Goal: Task Accomplishment & Management: Complete application form

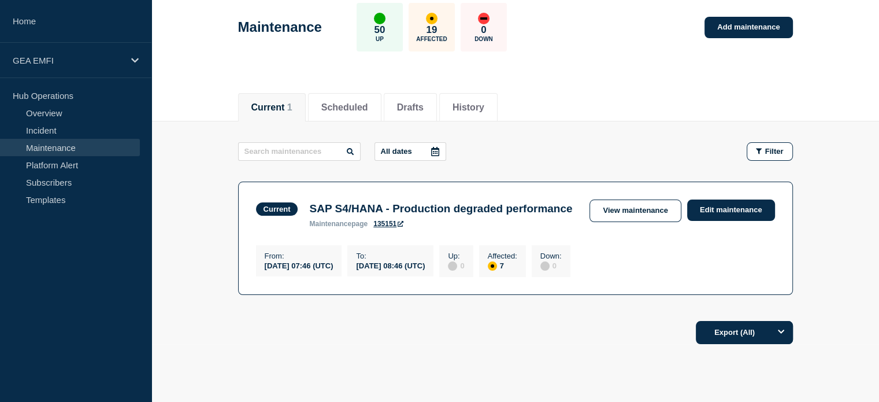
scroll to position [8, 0]
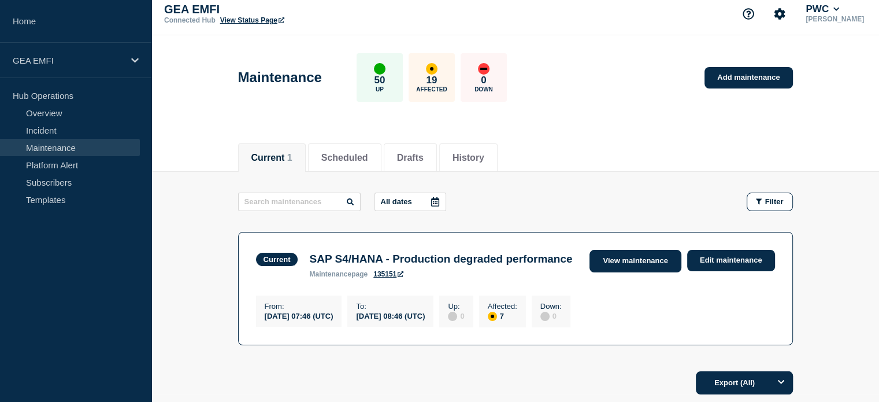
click at [627, 259] on link "View maintenance" at bounding box center [635, 261] width 91 height 23
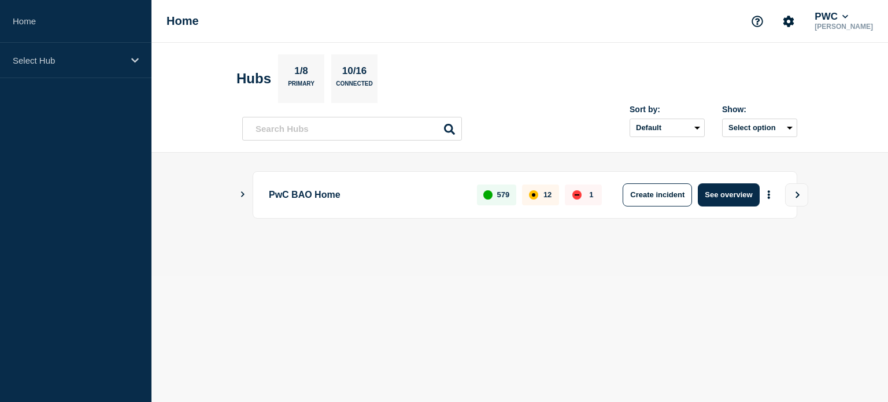
click at [244, 198] on button "Show Connected Hubs" at bounding box center [243, 194] width 6 height 9
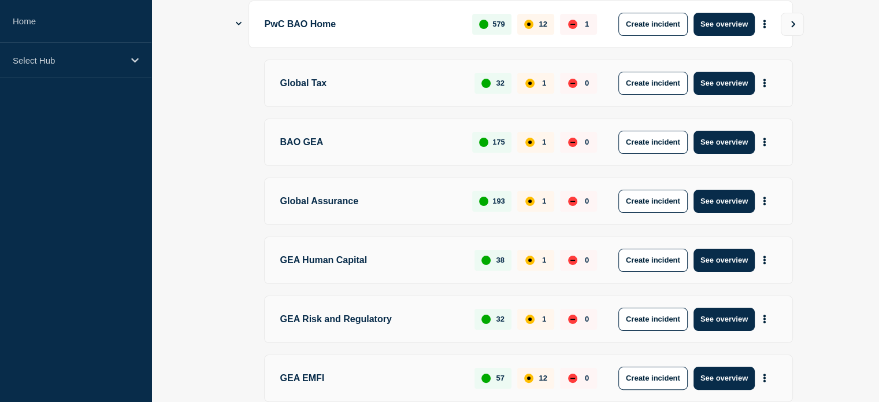
scroll to position [173, 0]
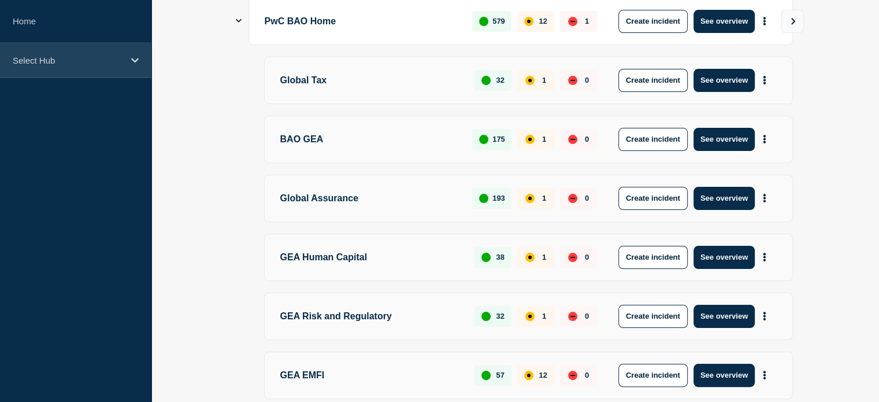
click at [71, 71] on div "Select Hub" at bounding box center [75, 60] width 151 height 35
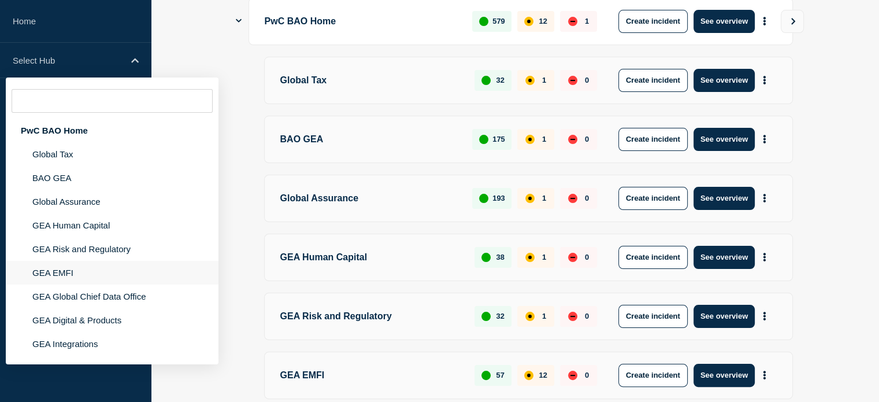
click at [72, 275] on li "GEA EMFI" at bounding box center [112, 273] width 213 height 24
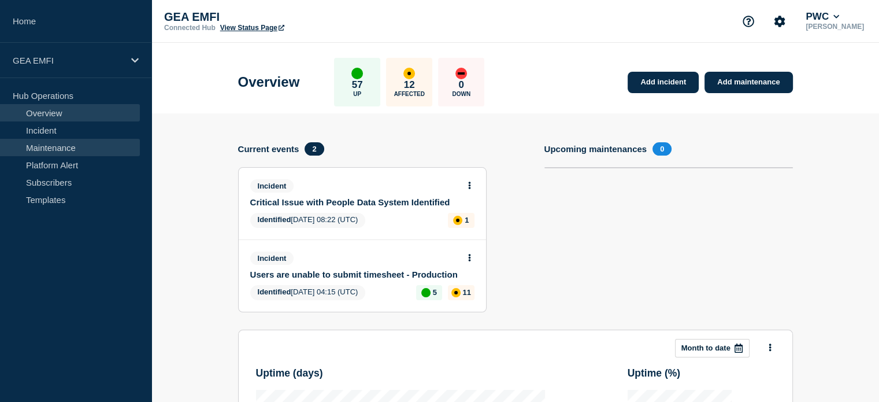
click at [81, 149] on link "Maintenance" at bounding box center [70, 147] width 140 height 17
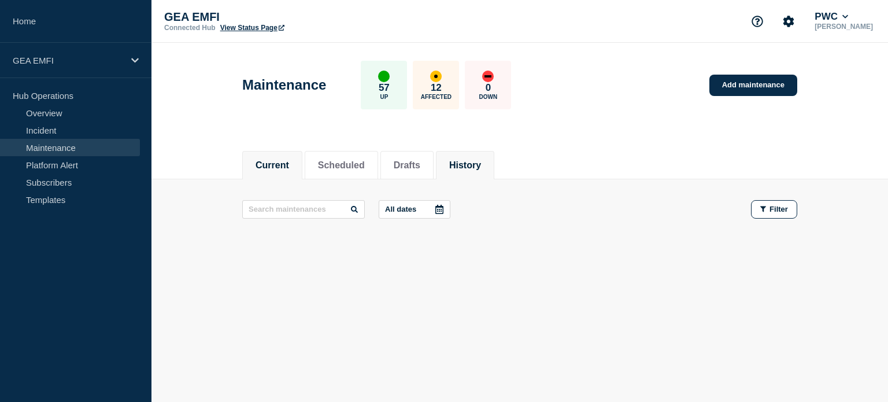
click at [472, 164] on button "History" at bounding box center [465, 165] width 32 height 10
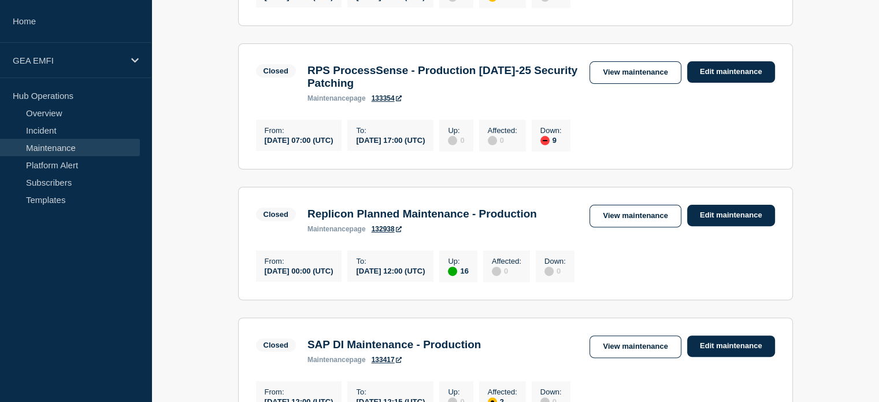
scroll to position [347, 0]
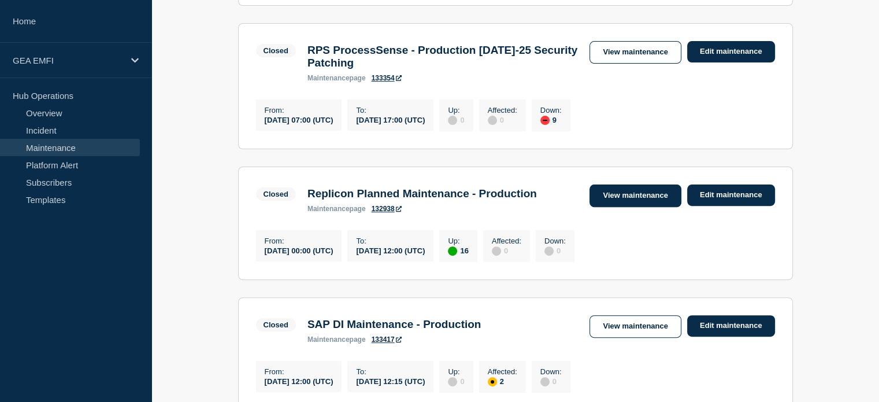
click at [634, 207] on link "View maintenance" at bounding box center [635, 195] width 91 height 23
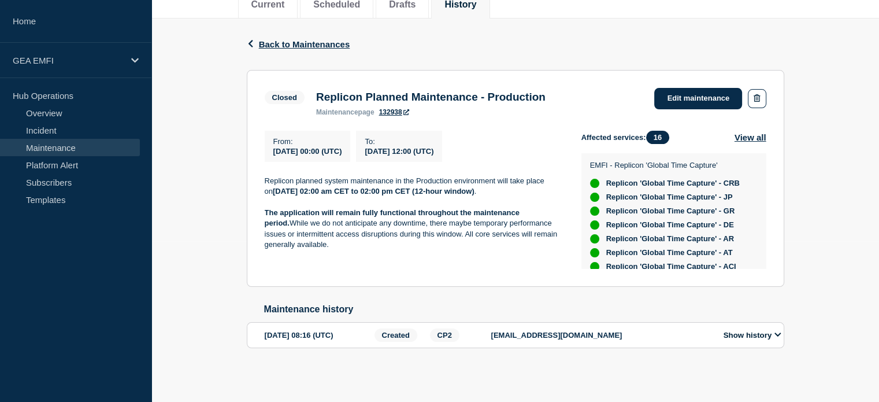
scroll to position [165, 0]
click at [264, 39] on span "Back to Maintenances" at bounding box center [304, 44] width 91 height 10
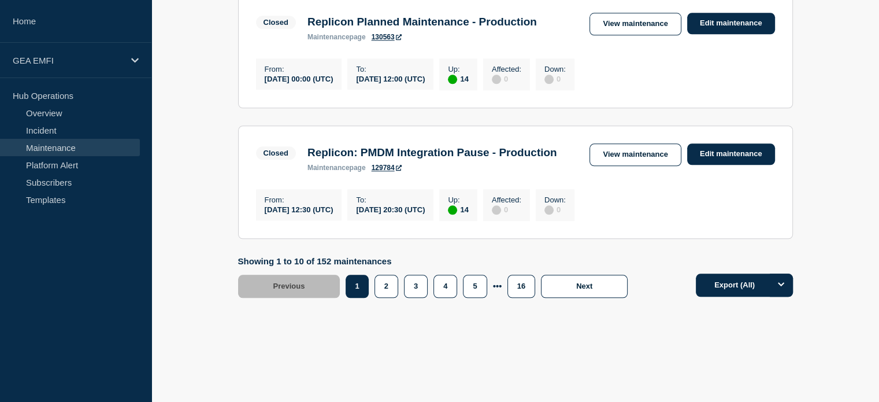
scroll to position [1386, 0]
click at [383, 289] on button "2" at bounding box center [387, 286] width 24 height 23
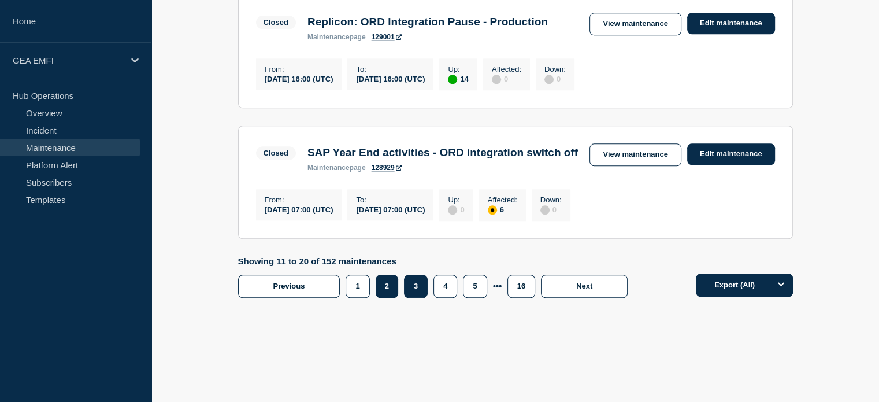
click at [414, 298] on button "3" at bounding box center [416, 286] width 24 height 23
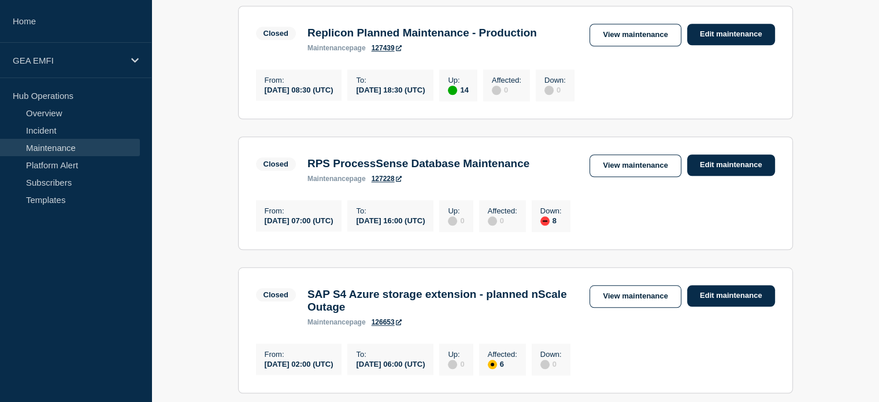
scroll to position [1024, 0]
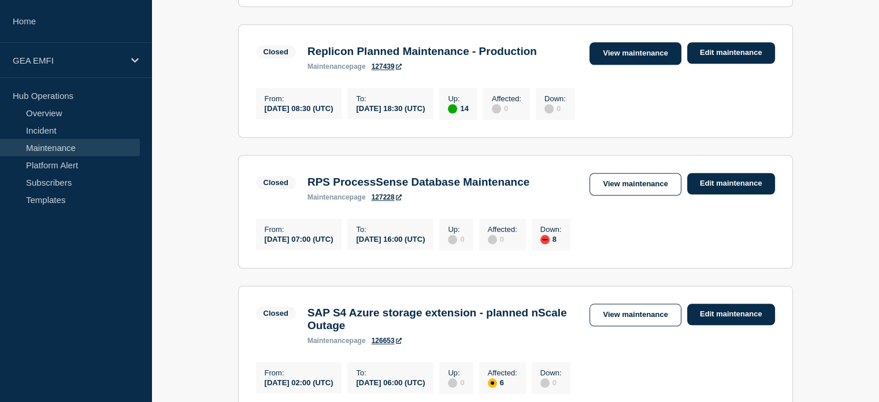
click at [629, 65] on link "View maintenance" at bounding box center [635, 53] width 91 height 23
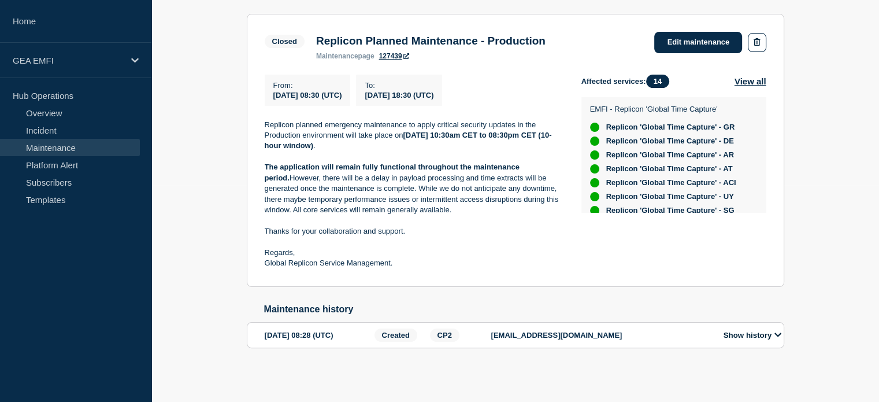
scroll to position [223, 0]
click at [664, 332] on p "oluwaseun.oniwinde@pwc.com" at bounding box center [601, 335] width 220 height 9
click at [771, 337] on button "Show history" at bounding box center [752, 335] width 65 height 10
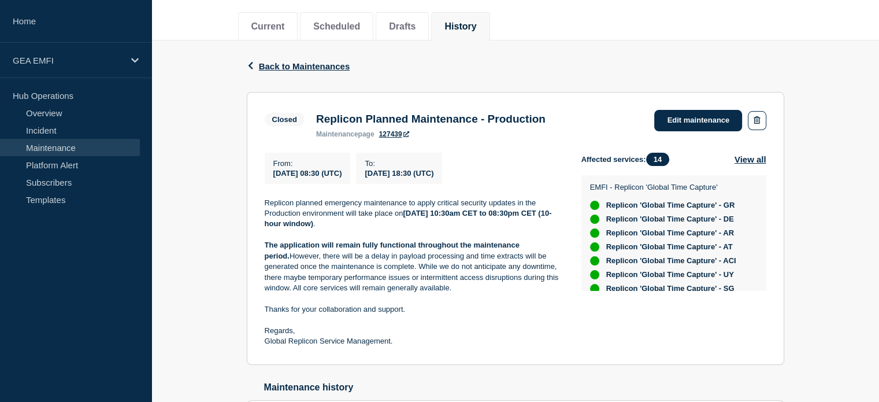
scroll to position [43, 0]
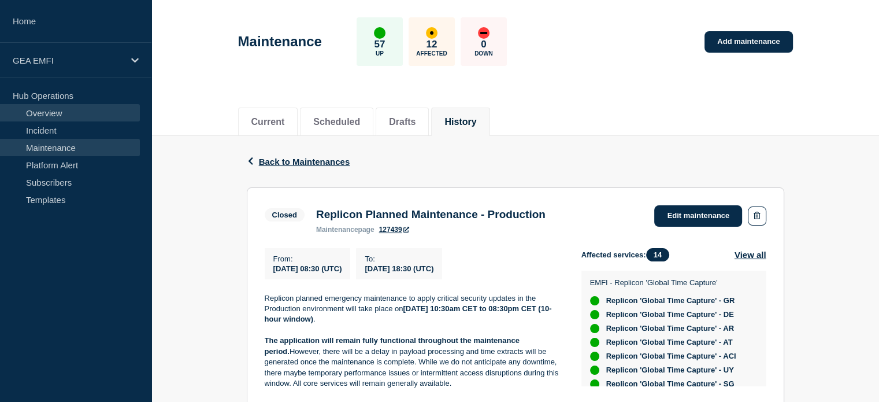
click at [86, 114] on link "Overview" at bounding box center [70, 112] width 140 height 17
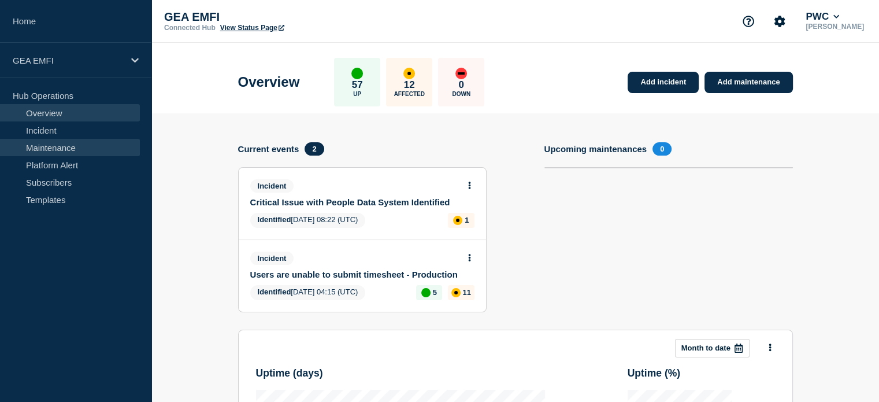
click at [82, 146] on link "Maintenance" at bounding box center [70, 147] width 140 height 17
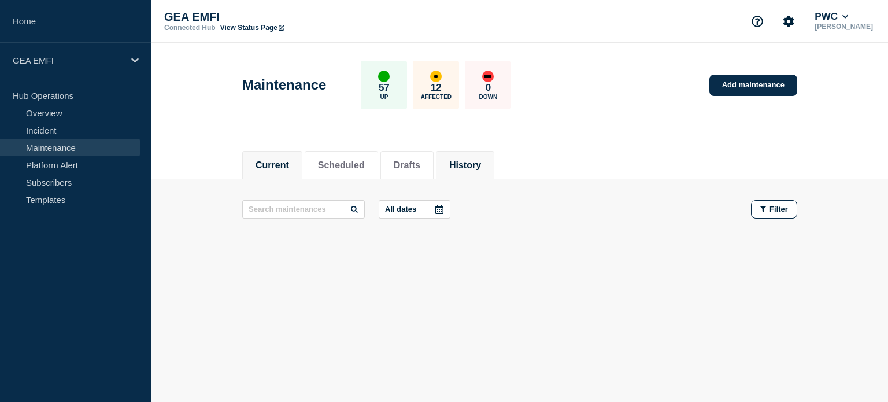
click at [481, 165] on button "History" at bounding box center [465, 165] width 32 height 10
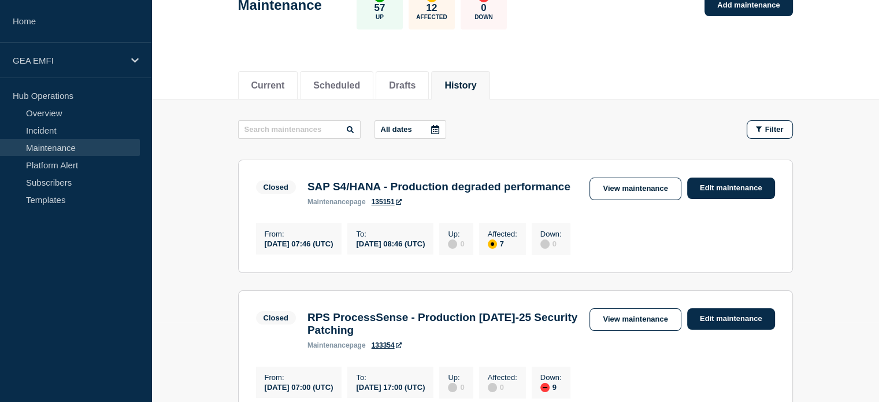
scroll to position [116, 0]
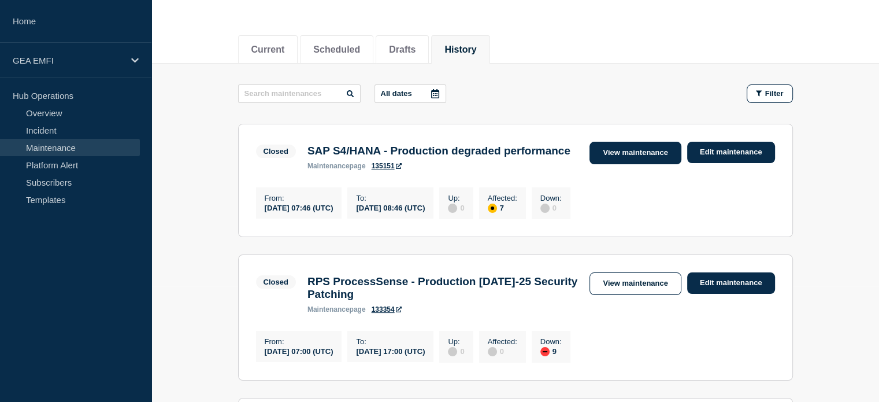
click at [624, 155] on link "View maintenance" at bounding box center [635, 153] width 91 height 23
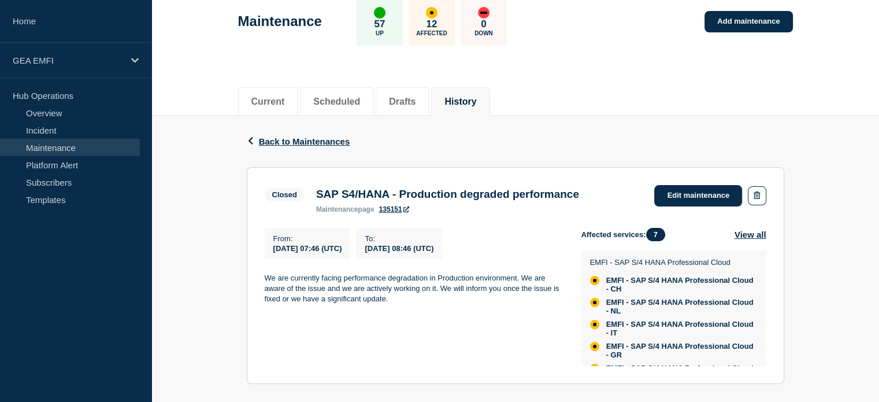
scroll to position [165, 0]
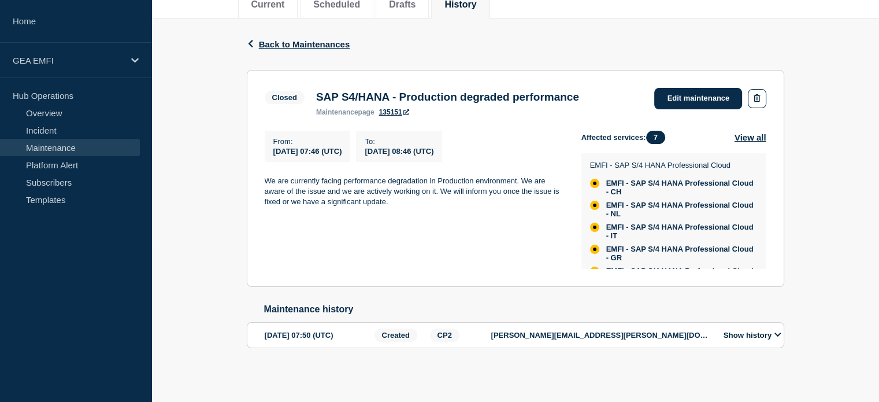
click at [602, 339] on p "jacek.witkowski@pwc.com" at bounding box center [601, 335] width 220 height 9
click at [776, 338] on icon at bounding box center [778, 335] width 7 height 8
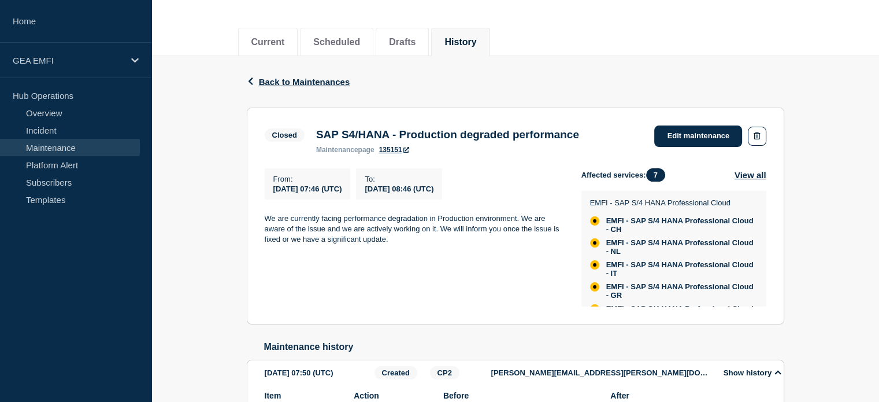
scroll to position [114, 0]
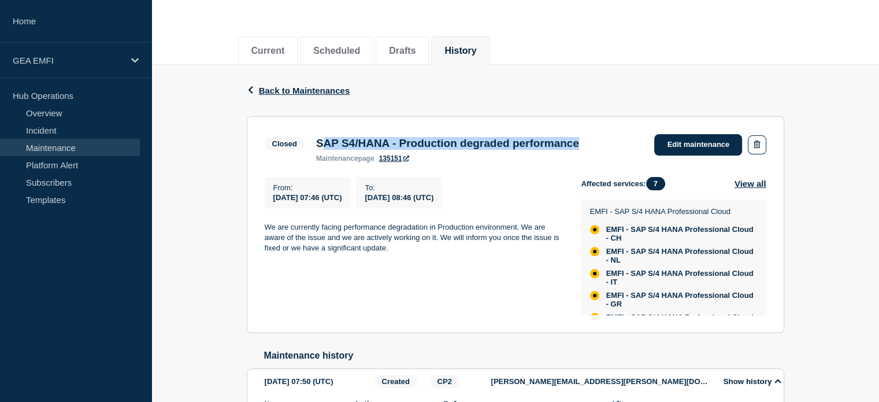
drag, startPoint x: 618, startPoint y: 145, endPoint x: 322, endPoint y: 147, distance: 296.0
click at [322, 147] on div "SAP S4/HANA - Production degraded performance maintenance page 135151" at bounding box center [447, 149] width 275 height 25
copy h3 "AP S4/HANA - Production degraded performance"
drag, startPoint x: 312, startPoint y: 145, endPoint x: 612, endPoint y: 146, distance: 300.0
click at [585, 146] on div "SAP S4/HANA - Production degraded performance maintenance page 135151" at bounding box center [447, 149] width 275 height 25
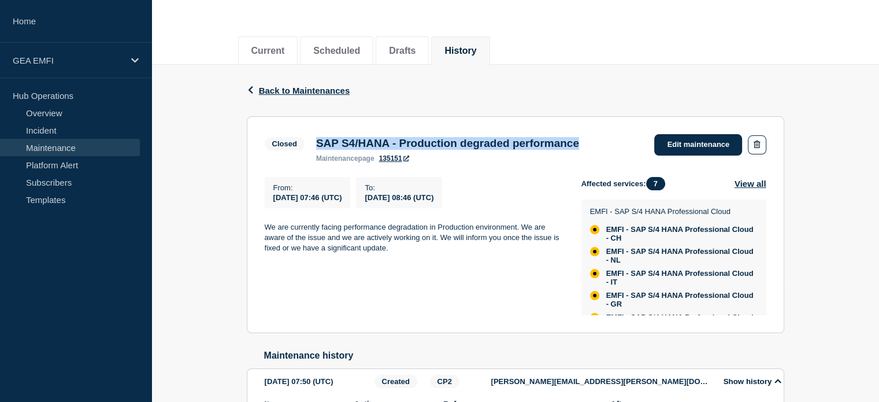
copy h3 "SAP S4/HANA - Production degraded performance"
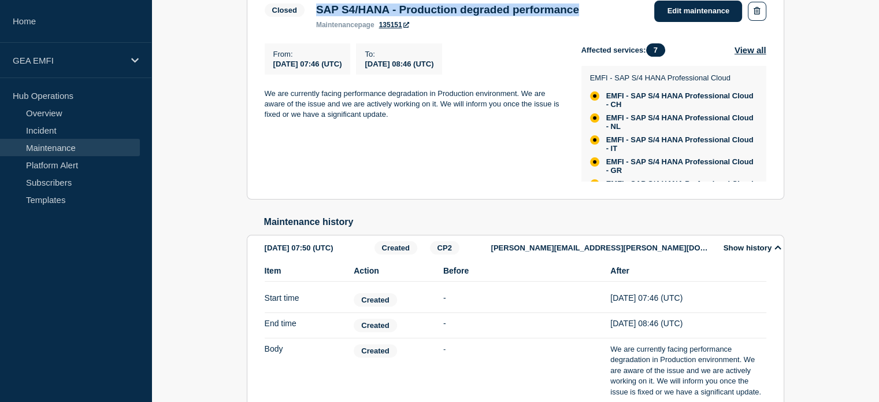
scroll to position [346, 0]
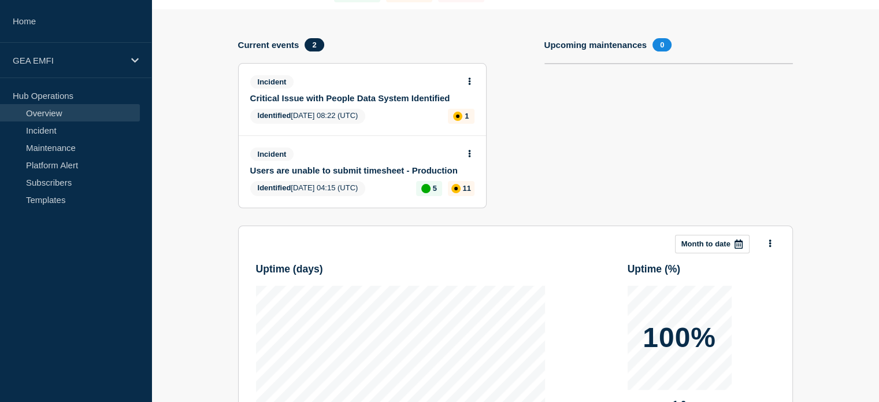
scroll to position [21, 0]
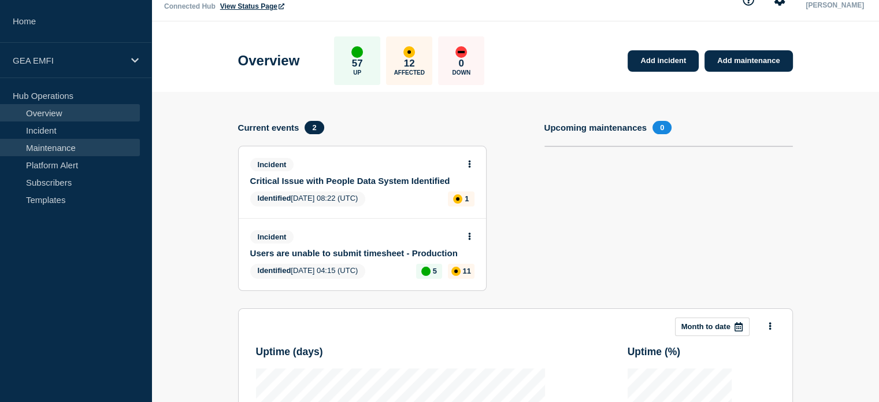
click at [66, 145] on link "Maintenance" at bounding box center [70, 147] width 140 height 17
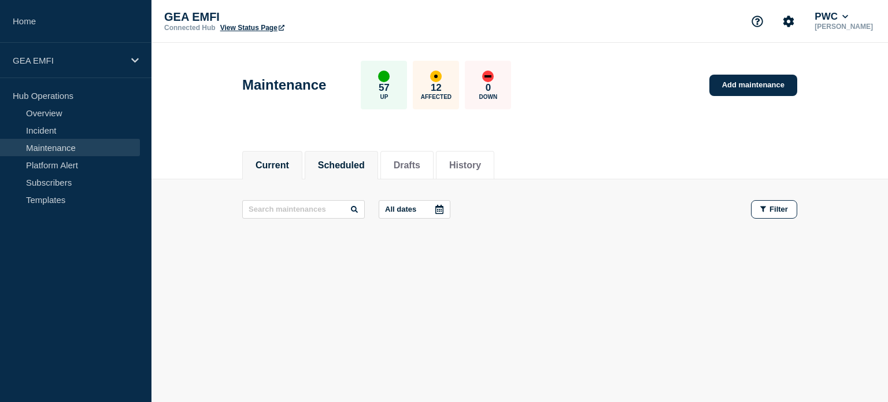
click at [354, 164] on button "Scheduled" at bounding box center [341, 165] width 47 height 10
click at [257, 161] on button "Current" at bounding box center [272, 165] width 34 height 10
click at [476, 166] on button "History" at bounding box center [465, 165] width 32 height 10
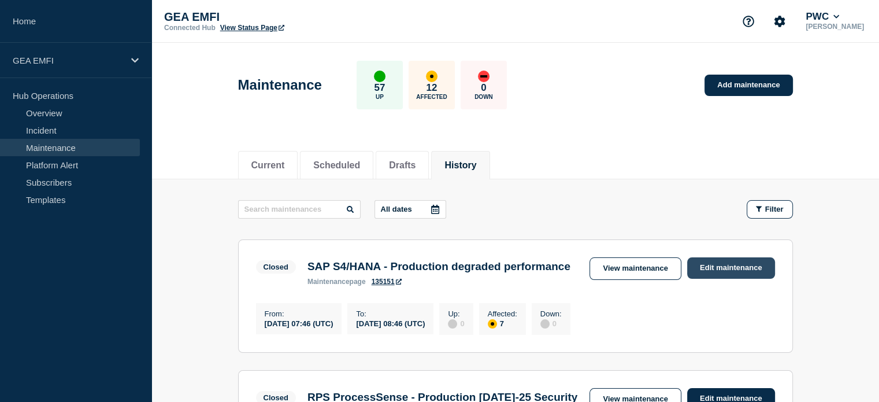
click at [735, 268] on link "Edit maintenance" at bounding box center [731, 267] width 88 height 21
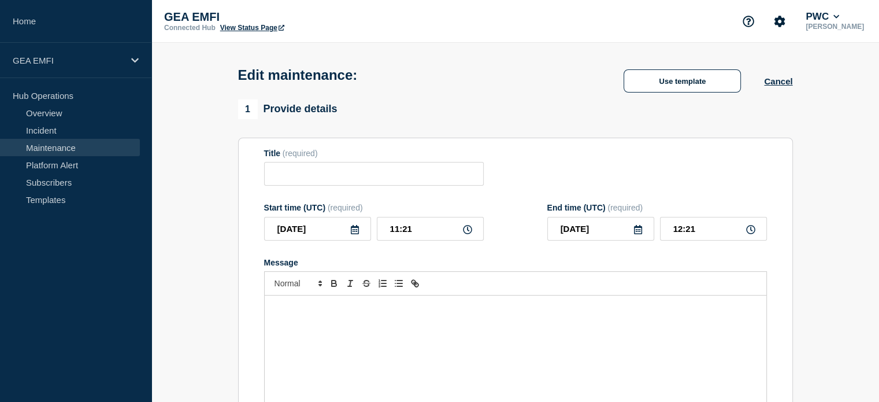
type input "SAP S4/HANA - Production degraded performance"
type input "07:46"
type input "08:46"
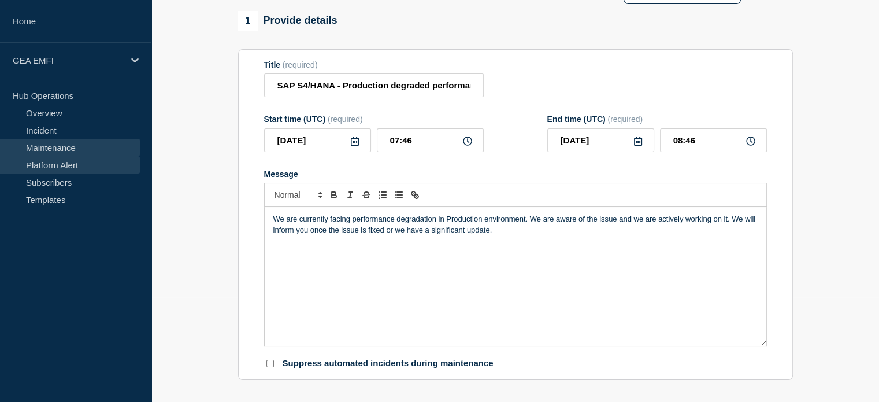
scroll to position [47, 0]
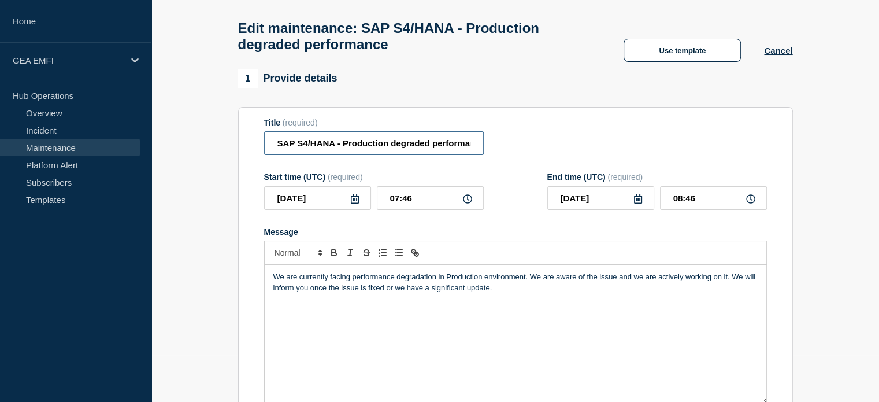
click at [388, 145] on input "SAP S4/HANA - Production degraded performance" at bounding box center [374, 143] width 220 height 24
drag, startPoint x: 365, startPoint y: 150, endPoint x: 477, endPoint y: 152, distance: 111.6
click at [528, 147] on div "Title (required) SAP S4/HANA - Production degraded performance" at bounding box center [515, 137] width 503 height 38
click at [471, 151] on input "SAP S4/HANA - Production degraded performance" at bounding box center [374, 143] width 220 height 24
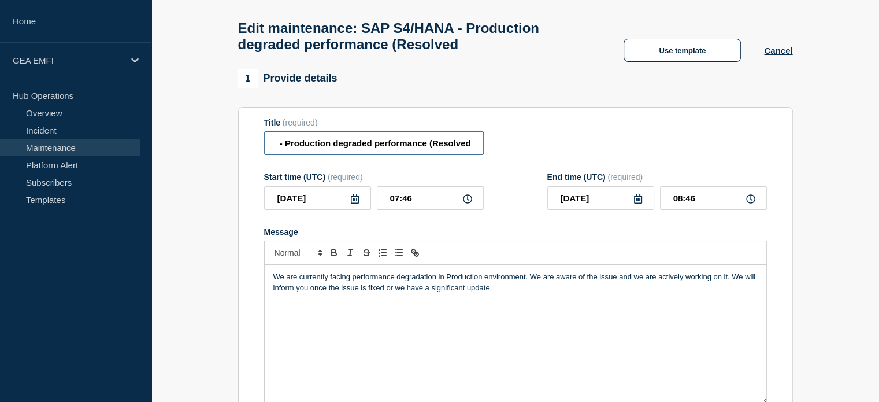
scroll to position [0, 60]
type input "SAP S4/HANA - Production degraded performance (Resolved)"
click at [754, 203] on icon at bounding box center [750, 198] width 9 height 9
click at [747, 203] on icon at bounding box center [750, 198] width 9 height 9
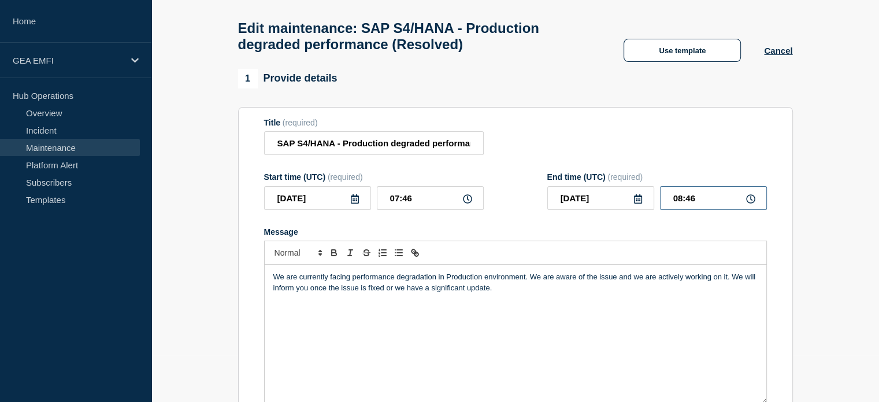
click at [700, 203] on input "08:46" at bounding box center [713, 198] width 107 height 24
drag, startPoint x: 705, startPoint y: 205, endPoint x: 683, endPoint y: 236, distance: 38.3
click at [655, 205] on div "[DATE] 08:46" at bounding box center [657, 198] width 220 height 24
click at [682, 203] on input "08:46" at bounding box center [713, 198] width 107 height 24
click at [751, 203] on icon at bounding box center [750, 198] width 9 height 9
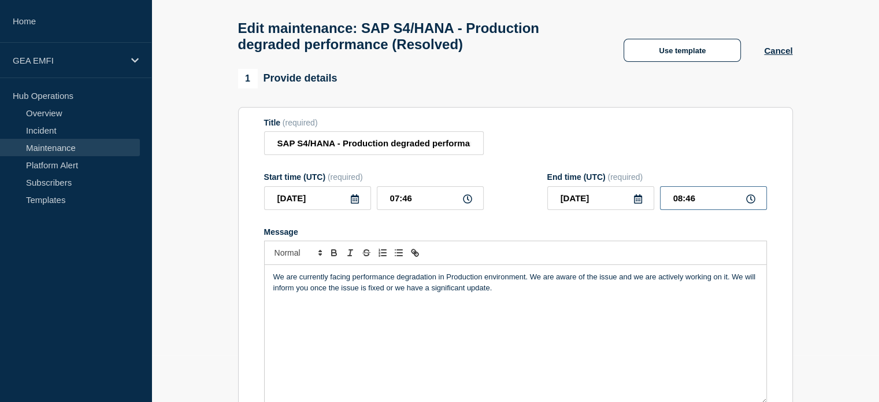
click at [717, 205] on input "08:46" at bounding box center [713, 198] width 107 height 24
click at [432, 151] on input "SAP S4/HANA - Production degraded performance (Resolved)" at bounding box center [374, 143] width 220 height 24
drag, startPoint x: 438, startPoint y: 147, endPoint x: 614, endPoint y: 147, distance: 176.9
click at [614, 147] on div "Title (required) SAP S4/HANA - Production degraded performance (Resolved)" at bounding box center [515, 137] width 503 height 38
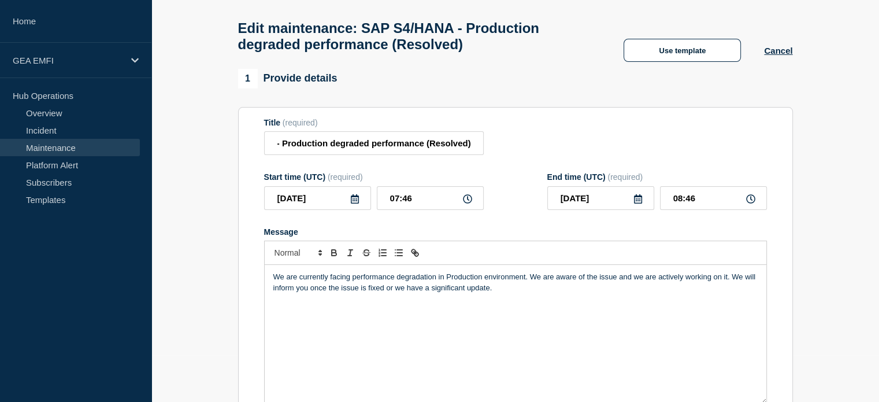
click at [460, 293] on p "We are currently facing performance degradation in Production environment. We a…" at bounding box center [515, 282] width 484 height 21
click at [273, 283] on p "We are currently facing performance degradation in Production environment. We a…" at bounding box center [515, 282] width 484 height 21
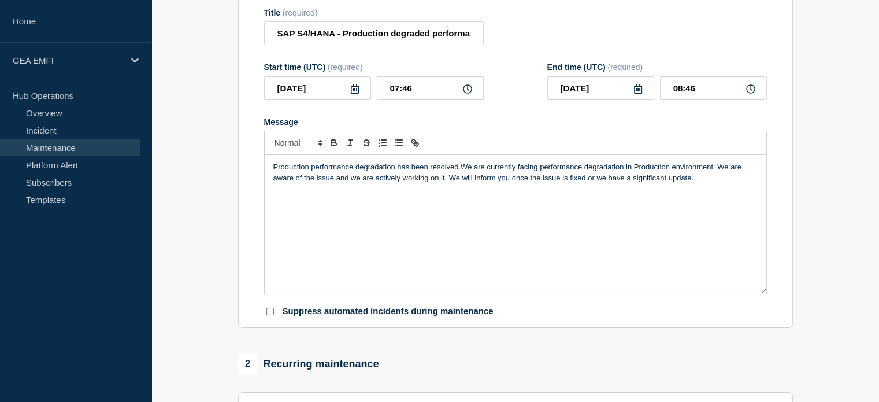
scroll to position [162, 0]
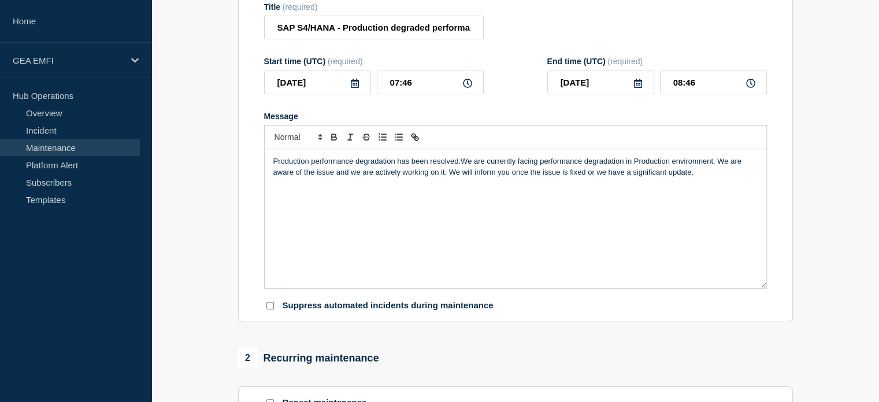
click at [271, 169] on div "Production performance degradation has been resolved.We are currently facing pe…" at bounding box center [516, 218] width 502 height 139
drag, startPoint x: 534, startPoint y: 169, endPoint x: 455, endPoint y: 166, distance: 78.1
click at [455, 166] on p "Issue that was impacting SAP Production performance degradation has been resolv…" at bounding box center [515, 172] width 484 height 32
click at [571, 179] on p "Issue that was impacting SAP Production performance was recognized and resolved…" at bounding box center [515, 172] width 484 height 32
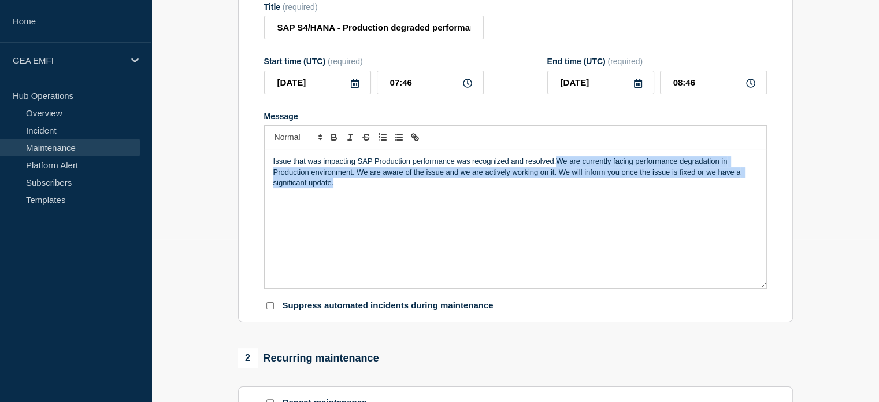
drag, startPoint x: 555, startPoint y: 168, endPoint x: 558, endPoint y: 192, distance: 24.4
click at [558, 188] on p "Issue that was impacting SAP Production performance was recognized and resolved…" at bounding box center [515, 172] width 484 height 32
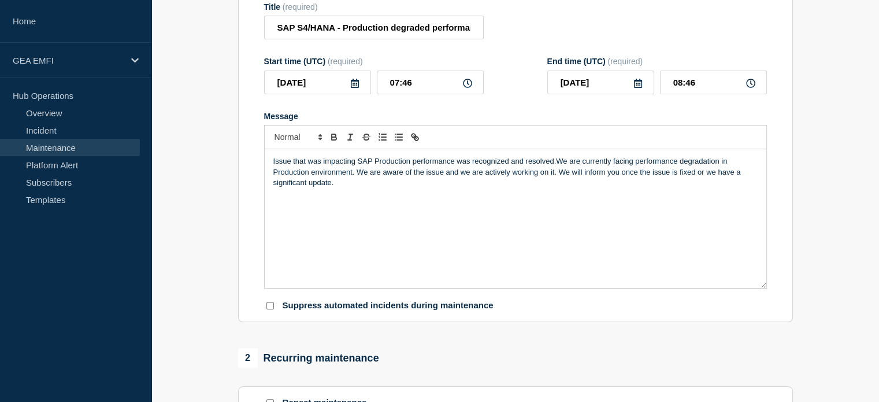
click at [272, 170] on div "Issue that was impacting SAP Production performance was recognized and resolved…" at bounding box center [516, 218] width 502 height 139
click at [351, 168] on p "Data load that were casuing the issues has been stopthat was impacting SAP Prod…" at bounding box center [515, 172] width 484 height 32
drag, startPoint x: 612, startPoint y: 168, endPoint x: 516, endPoint y: 168, distance: 96.0
click at [516, 168] on p "Data load that were causing the issues has been stopthat was impacting SAP Prod…" at bounding box center [515, 172] width 484 height 32
copy p "SAP Production performance"
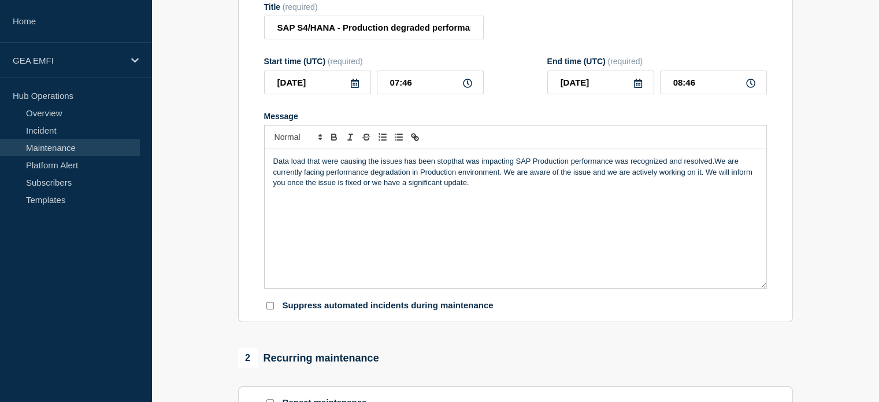
click at [368, 168] on p "Data load that were causing the issues has been stopthat was impacting SAP Prod…" at bounding box center [515, 172] width 484 height 32
click at [550, 166] on p "Data load that were causing SAP Production performance the issues has been stop…" at bounding box center [515, 172] width 484 height 32
click at [615, 188] on p "Data load that were causing SAP Production performance the issues has been stop…" at bounding box center [515, 172] width 484 height 32
click at [273, 209] on p "SAP Production performance" at bounding box center [515, 204] width 484 height 10
click at [451, 209] on p "Issue that was causing SAP Production performance" at bounding box center [515, 204] width 484 height 10
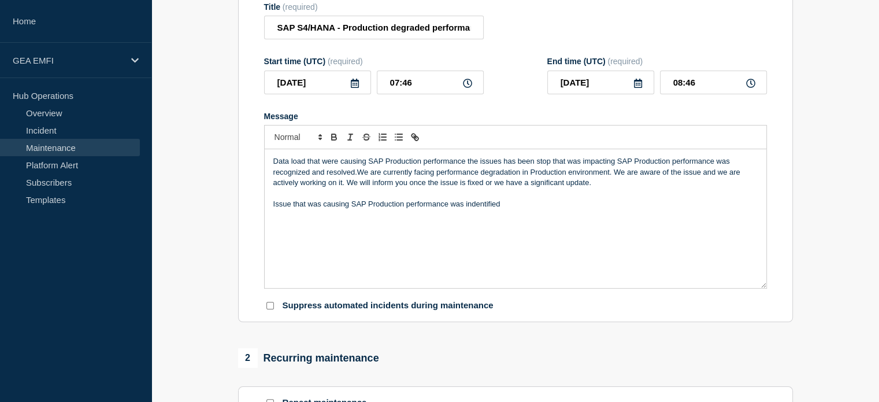
click at [487, 209] on p "Issue that was causing SAP Production performance was indentified" at bounding box center [515, 204] width 484 height 10
drag, startPoint x: 575, startPoint y: 216, endPoint x: 151, endPoint y: 125, distance: 433.3
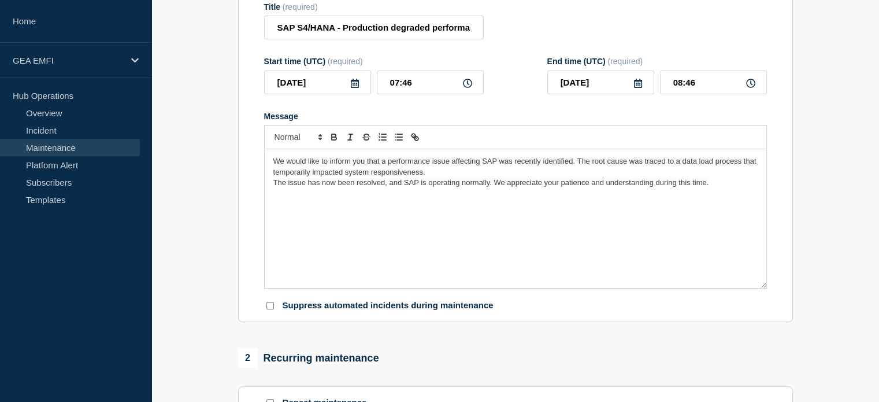
click at [499, 168] on span "We would like to inform you that a performance issue affecting SAP was recently…" at bounding box center [515, 166] width 485 height 19
drag, startPoint x: 538, startPoint y: 170, endPoint x: 500, endPoint y: 170, distance: 38.2
click at [500, 170] on span "We would like to inform you that a performance issue affecting SAP was recently…" at bounding box center [515, 166] width 485 height 19
click at [458, 177] on p "We would like to inform you that a performance issue affecting SAP performance …" at bounding box center [515, 166] width 484 height 21
click at [454, 177] on p "We would like to inform you that a performance issue affecting SAP performance …" at bounding box center [515, 166] width 484 height 21
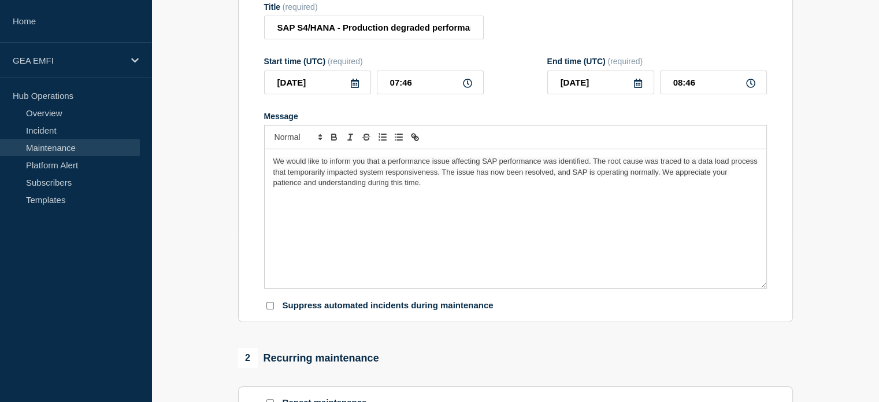
click at [749, 88] on icon at bounding box center [750, 83] width 9 height 9
drag, startPoint x: 681, startPoint y: 90, endPoint x: 668, endPoint y: 90, distance: 13.3
click at [668, 90] on input "08:46" at bounding box center [713, 83] width 107 height 24
click at [687, 86] on input "13:46" at bounding box center [713, 83] width 107 height 24
type input "13:00"
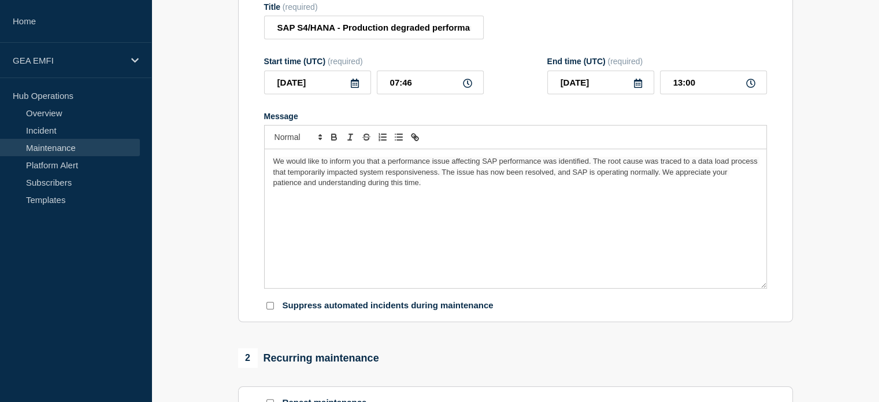
click at [601, 199] on p "Message" at bounding box center [515, 193] width 484 height 10
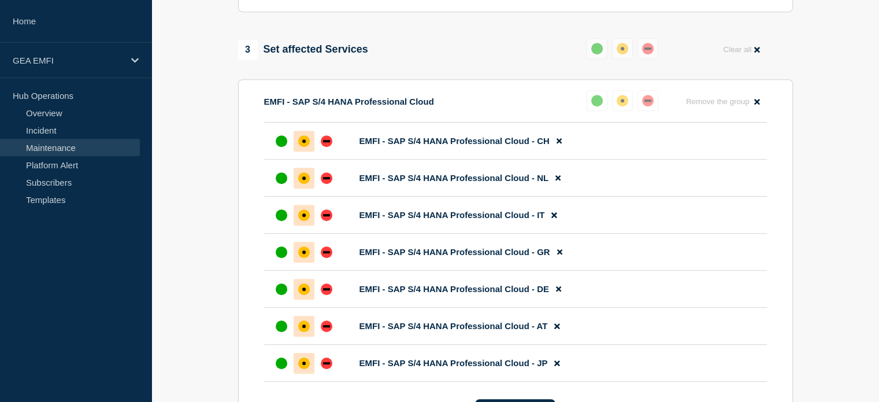
scroll to position [567, 0]
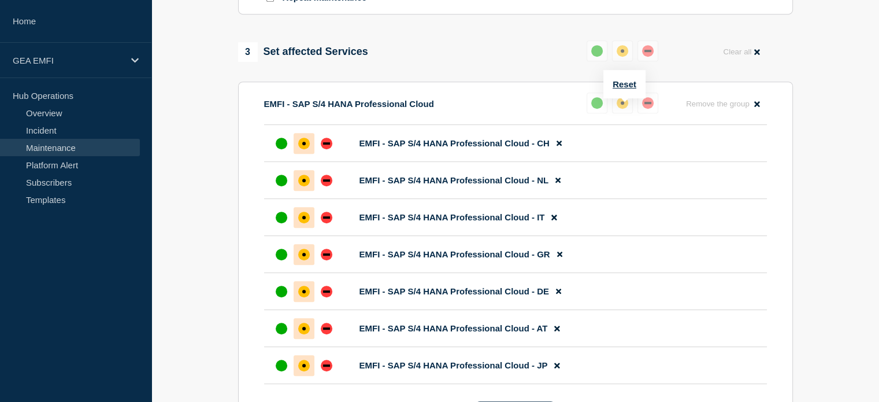
click at [597, 108] on div "up" at bounding box center [597, 103] width 12 height 12
click at [283, 149] on div "up" at bounding box center [282, 144] width 12 height 12
click at [280, 186] on div "up" at bounding box center [282, 181] width 12 height 12
click at [279, 214] on li "EMFI - SAP S/4 HANA Professional Cloud - IT" at bounding box center [515, 217] width 503 height 37
click at [597, 105] on button at bounding box center [597, 102] width 21 height 21
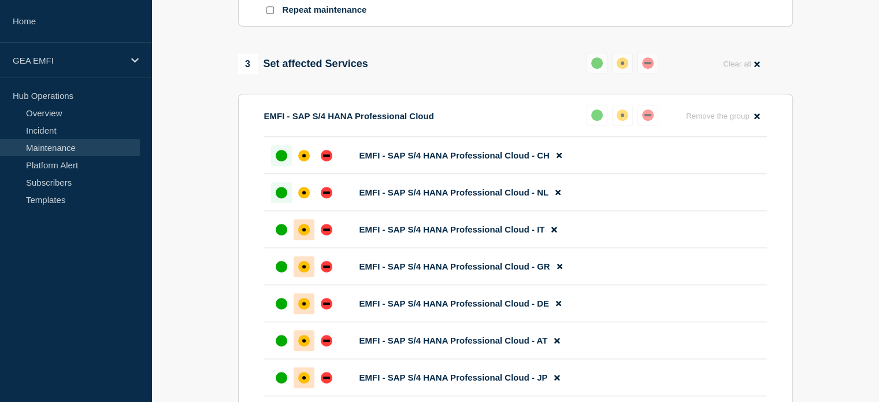
scroll to position [394, 0]
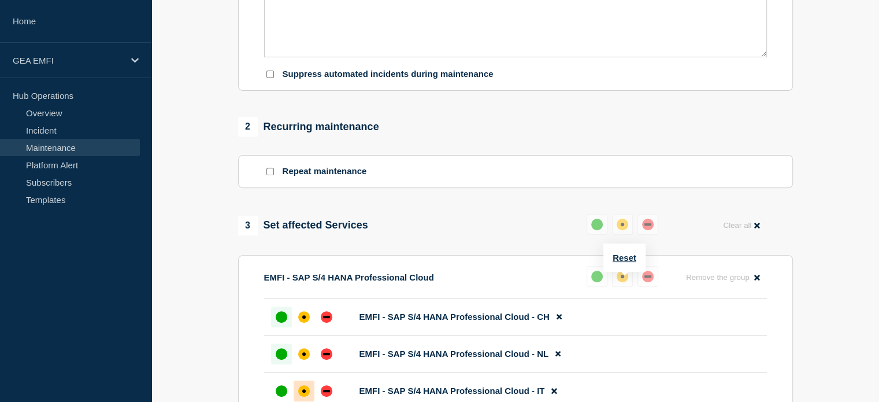
click at [595, 282] on div "up" at bounding box center [597, 277] width 12 height 12
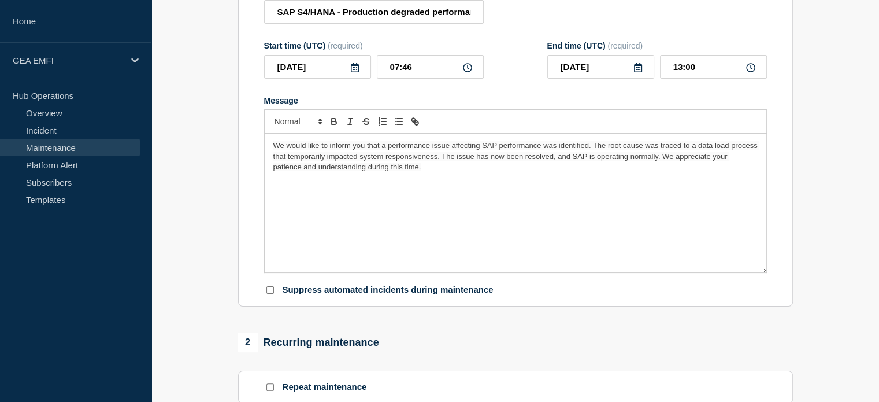
scroll to position [162, 0]
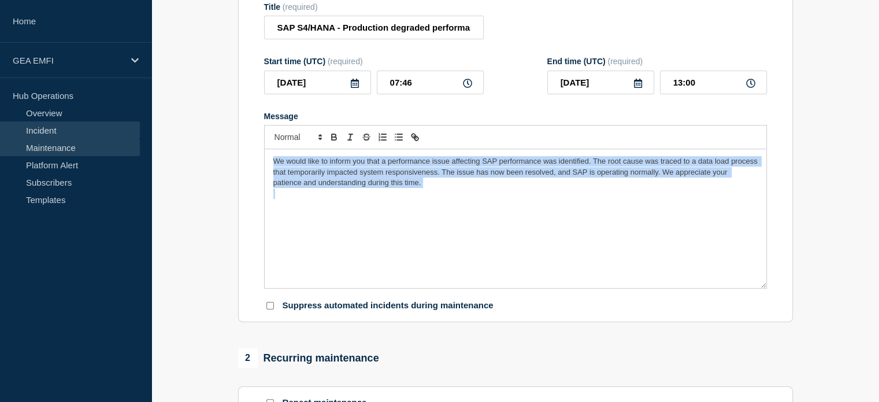
drag, startPoint x: 416, startPoint y: 201, endPoint x: 121, endPoint y: 134, distance: 302.3
copy span "We would like to inform you that a performance issue affecting SAP performance …"
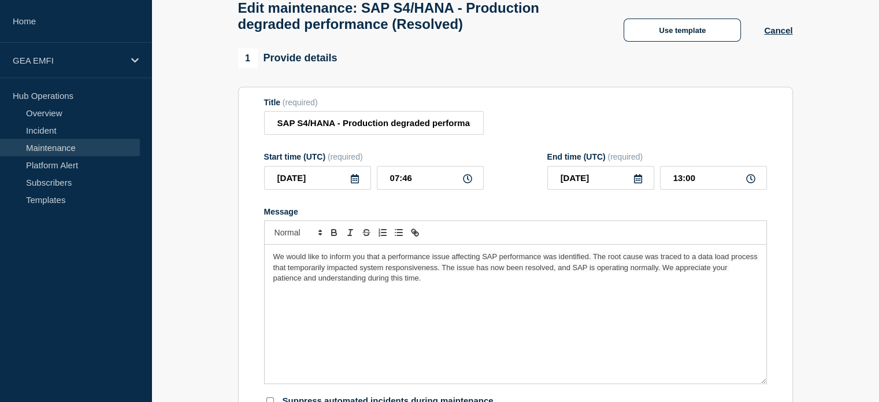
scroll to position [0, 0]
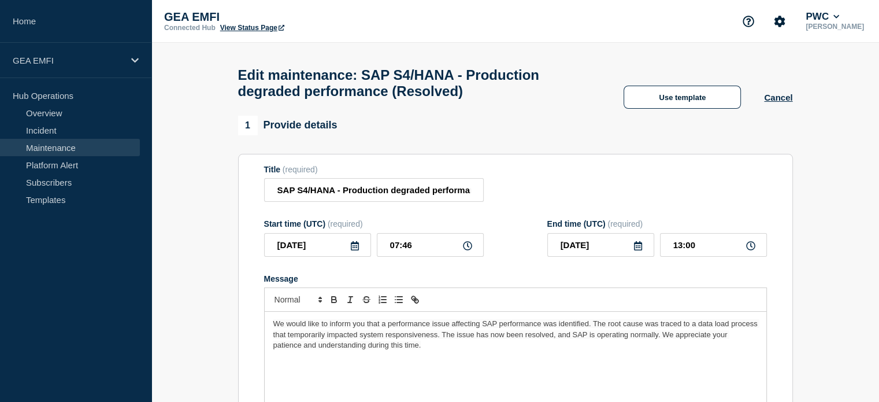
click at [58, 148] on link "Maintenance" at bounding box center [70, 147] width 140 height 17
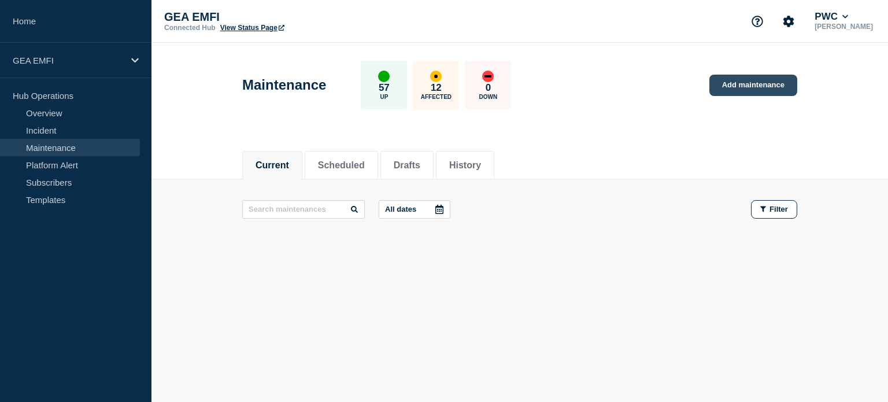
click at [740, 85] on link "Add maintenance" at bounding box center [753, 85] width 88 height 21
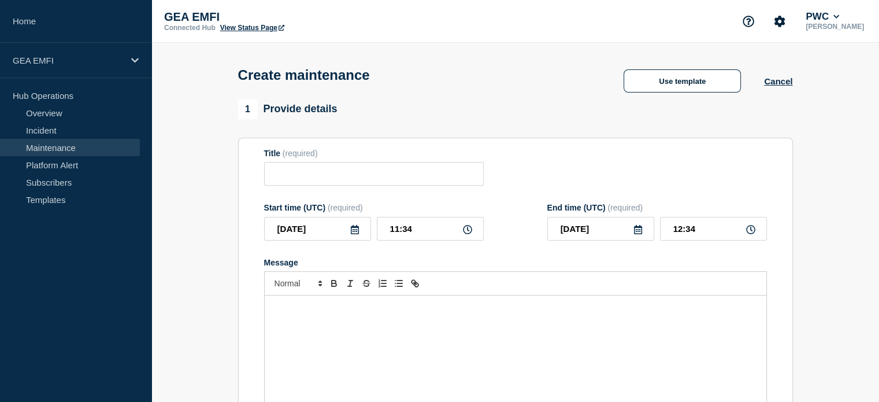
click at [417, 326] on div "Message" at bounding box center [516, 364] width 502 height 139
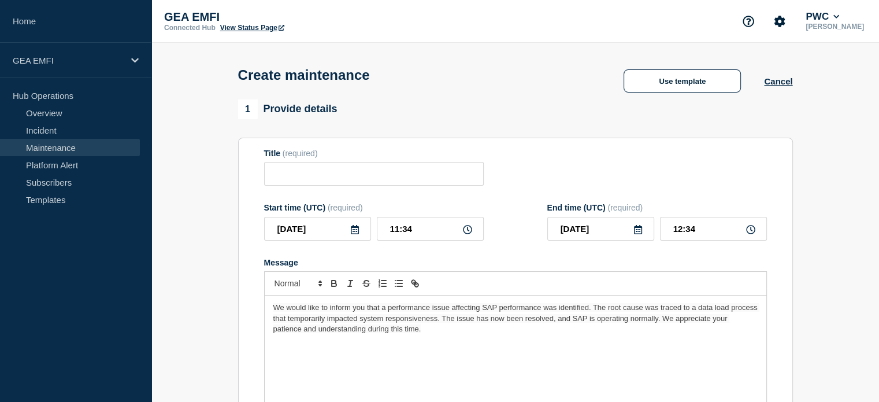
click at [60, 145] on link "Maintenance" at bounding box center [70, 147] width 140 height 17
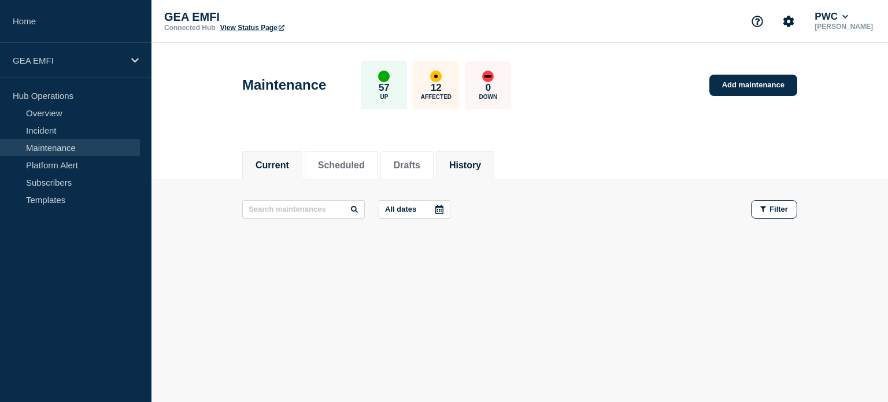
click at [471, 161] on button "History" at bounding box center [465, 165] width 32 height 10
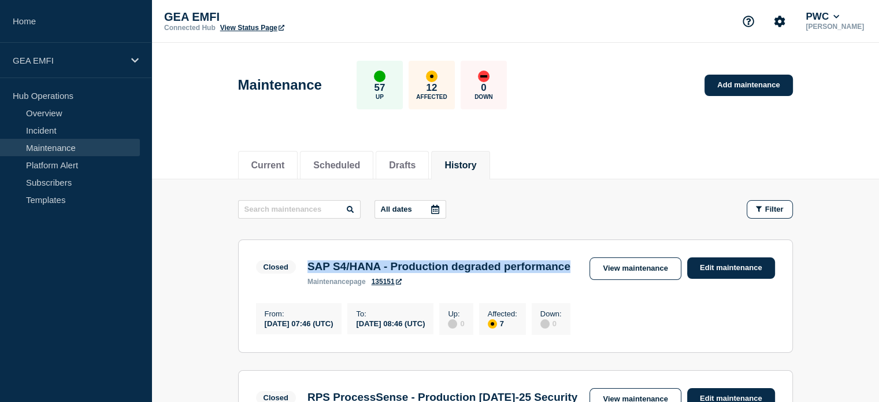
drag, startPoint x: 370, startPoint y: 283, endPoint x: 307, endPoint y: 272, distance: 63.9
click at [308, 272] on h3 "SAP S4/HANA - Production degraded performance" at bounding box center [439, 266] width 263 height 13
copy h3 "SAP S4/HANA - Production degraded performance"
click at [192, 160] on div "Current Scheduled Drafts History" at bounding box center [515, 159] width 728 height 40
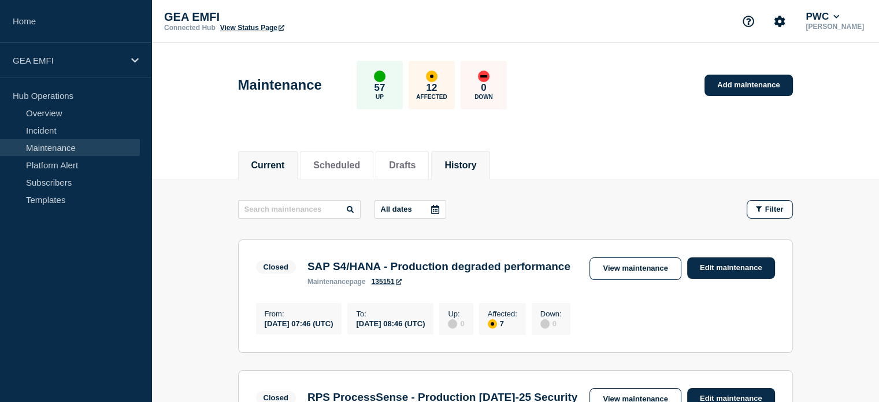
click at [279, 162] on button "Current" at bounding box center [268, 165] width 34 height 10
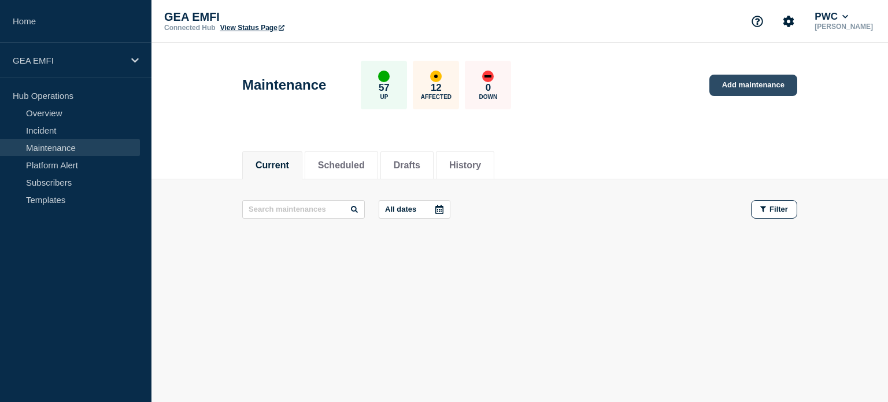
click at [746, 84] on link "Add maintenance" at bounding box center [753, 85] width 88 height 21
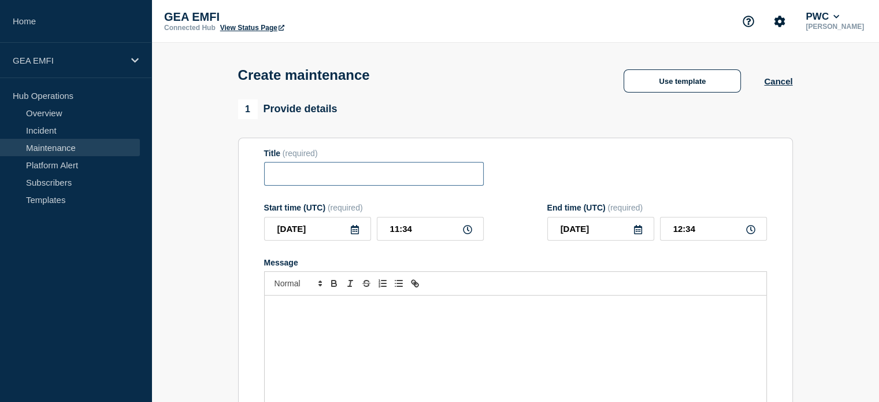
click at [302, 176] on input "Title" at bounding box center [374, 174] width 220 height 24
paste input "SAP S4/HANA - Production degraded performance (RESOLVED)"
type input "SAP S4/HANA - Production degraded performance (RESOLVED)"
click at [468, 234] on icon at bounding box center [467, 229] width 9 height 9
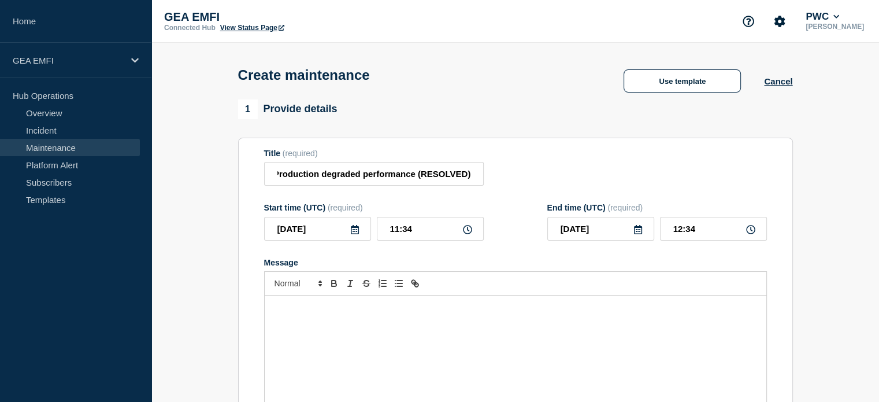
scroll to position [0, 0]
click at [465, 234] on icon at bounding box center [467, 229] width 9 height 9
drag, startPoint x: 397, startPoint y: 231, endPoint x: 389, endPoint y: 232, distance: 8.2
click at [389, 232] on input "11:34" at bounding box center [430, 229] width 107 height 24
click at [416, 231] on input "11:34" at bounding box center [430, 229] width 107 height 24
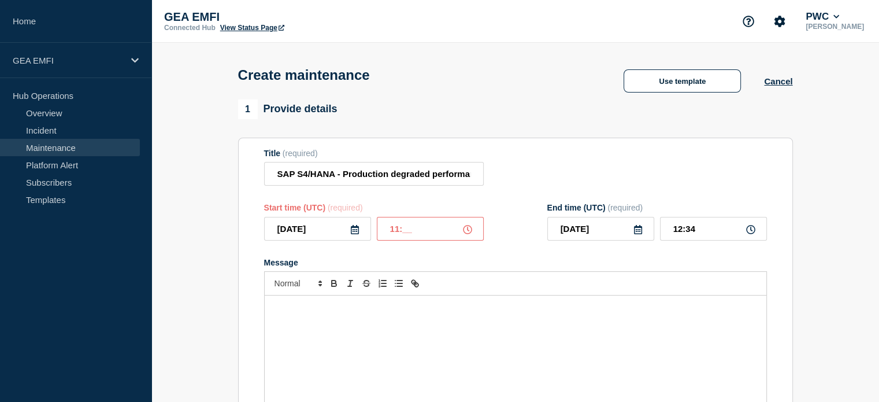
drag, startPoint x: 397, startPoint y: 232, endPoint x: 389, endPoint y: 232, distance: 7.5
click at [389, 232] on input "11:__" at bounding box center [430, 229] width 107 height 24
click at [418, 231] on input "09:__" at bounding box center [430, 229] width 107 height 24
click at [401, 229] on input "09:__" at bounding box center [430, 229] width 107 height 24
type input "09:00"
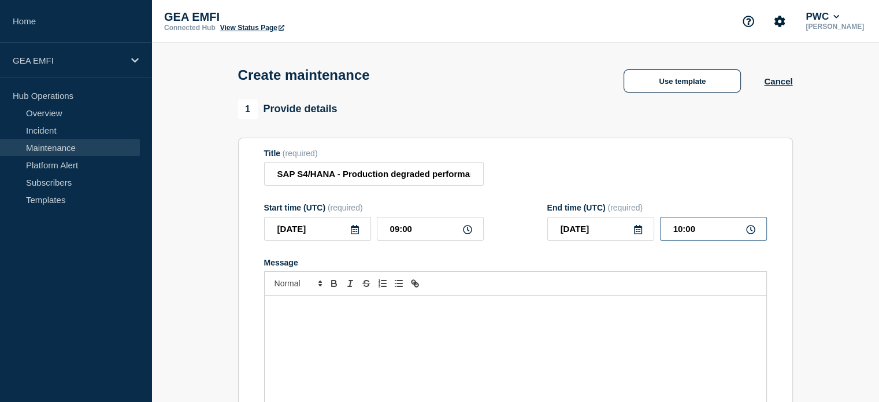
click at [682, 233] on input "10:00" at bounding box center [713, 229] width 107 height 24
type input "13:00"
click at [521, 349] on div "Message" at bounding box center [516, 364] width 502 height 139
click at [364, 328] on div "Message" at bounding box center [516, 364] width 502 height 139
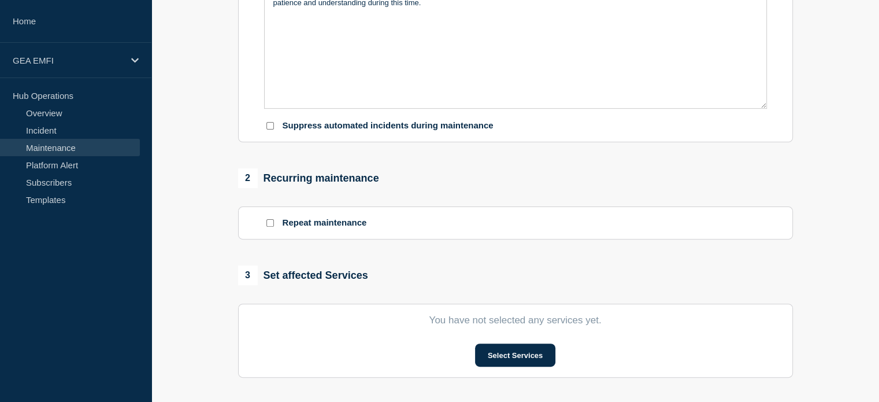
scroll to position [405, 0]
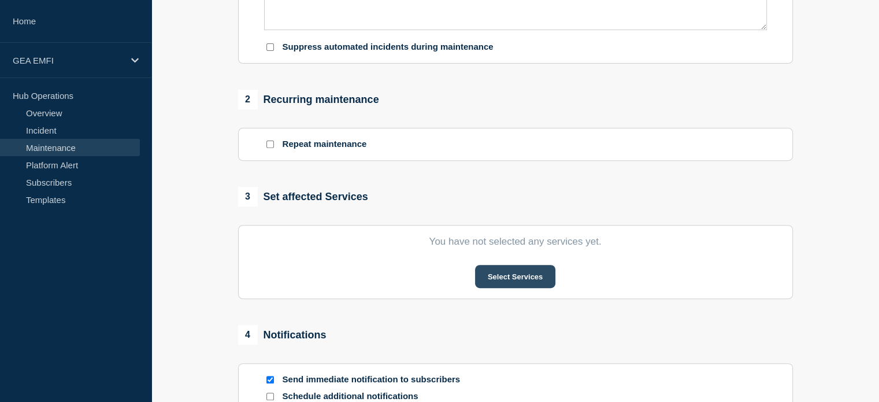
click at [497, 277] on button "Select Services" at bounding box center [515, 276] width 80 height 23
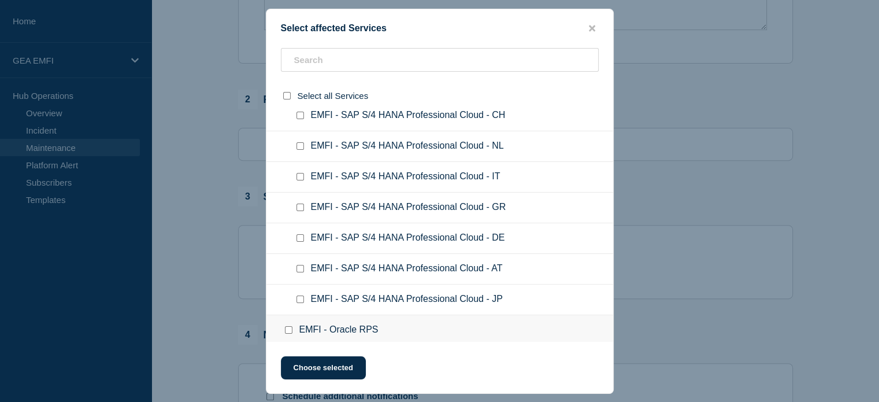
scroll to position [751, 0]
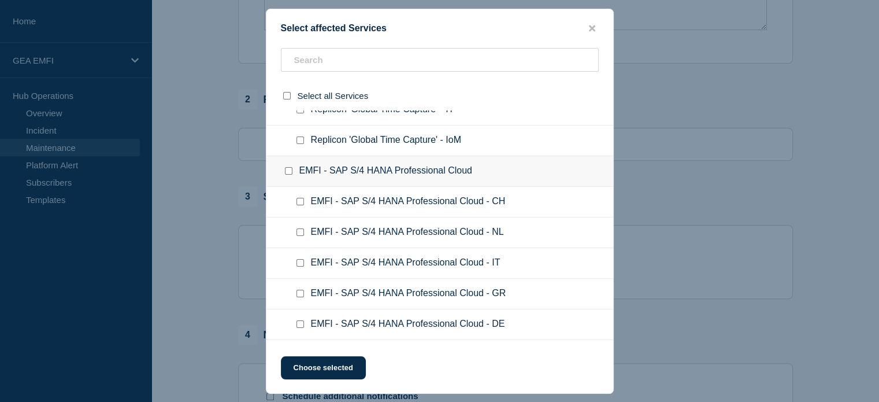
click at [287, 169] on input "EMFI - SAP S/4 HANA Professional Cloud checkbox" at bounding box center [289, 171] width 8 height 8
checkbox input "true"
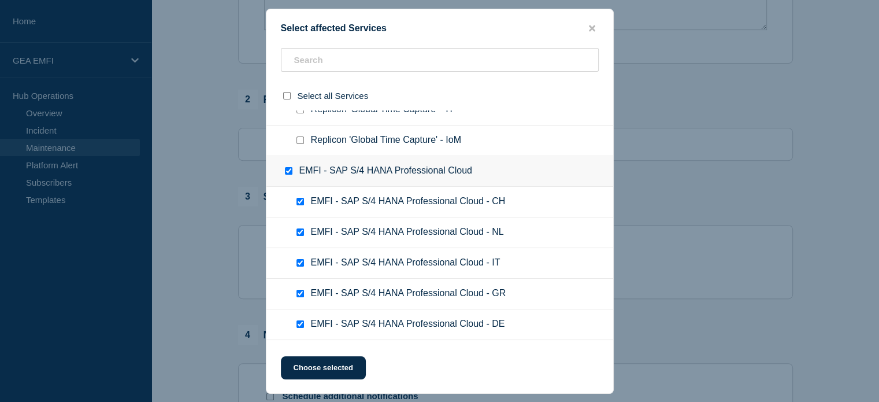
checkbox input "true"
click at [334, 367] on button "Choose selected" at bounding box center [323, 367] width 85 height 23
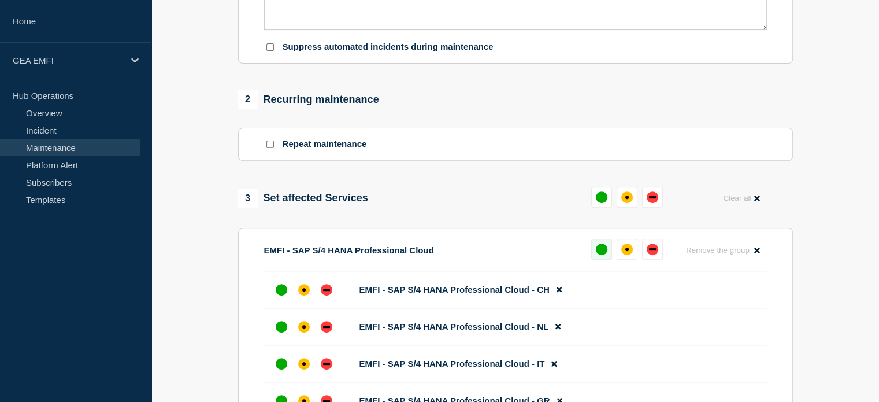
click at [597, 254] on div "up" at bounding box center [602, 249] width 12 height 12
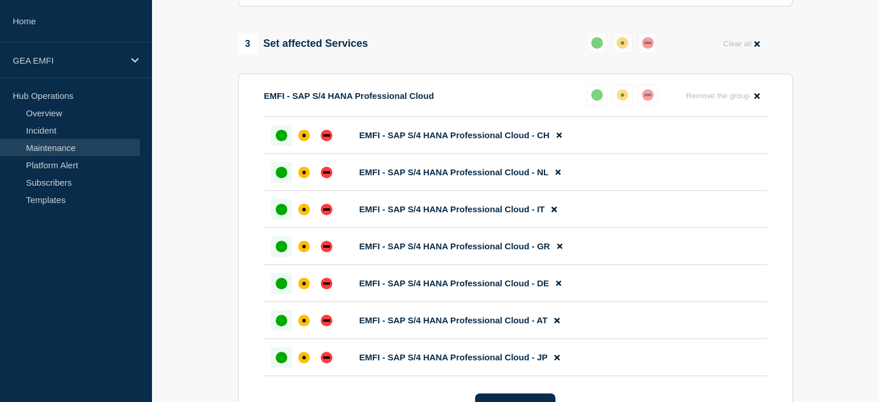
scroll to position [462, 0]
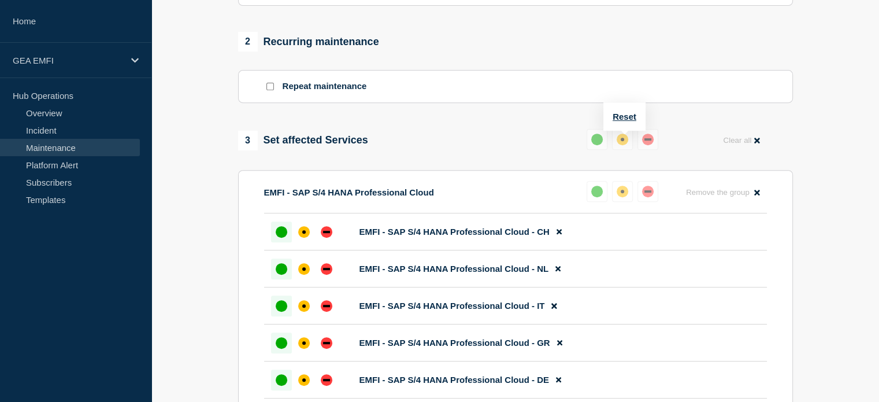
click at [595, 145] on div "up" at bounding box center [597, 140] width 12 height 12
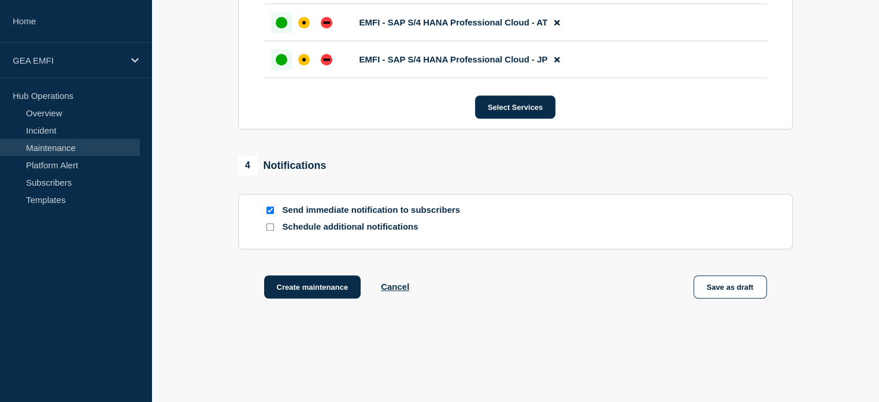
scroll to position [895, 0]
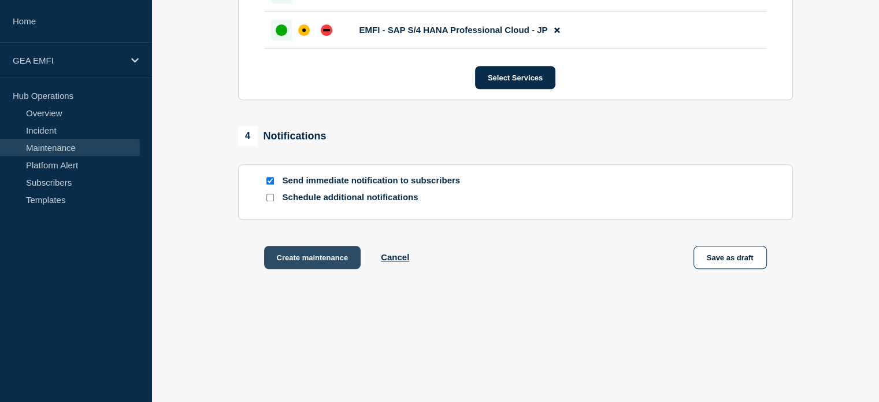
click at [317, 262] on button "Create maintenance" at bounding box center [312, 257] width 97 height 23
